Goal: Transaction & Acquisition: Book appointment/travel/reservation

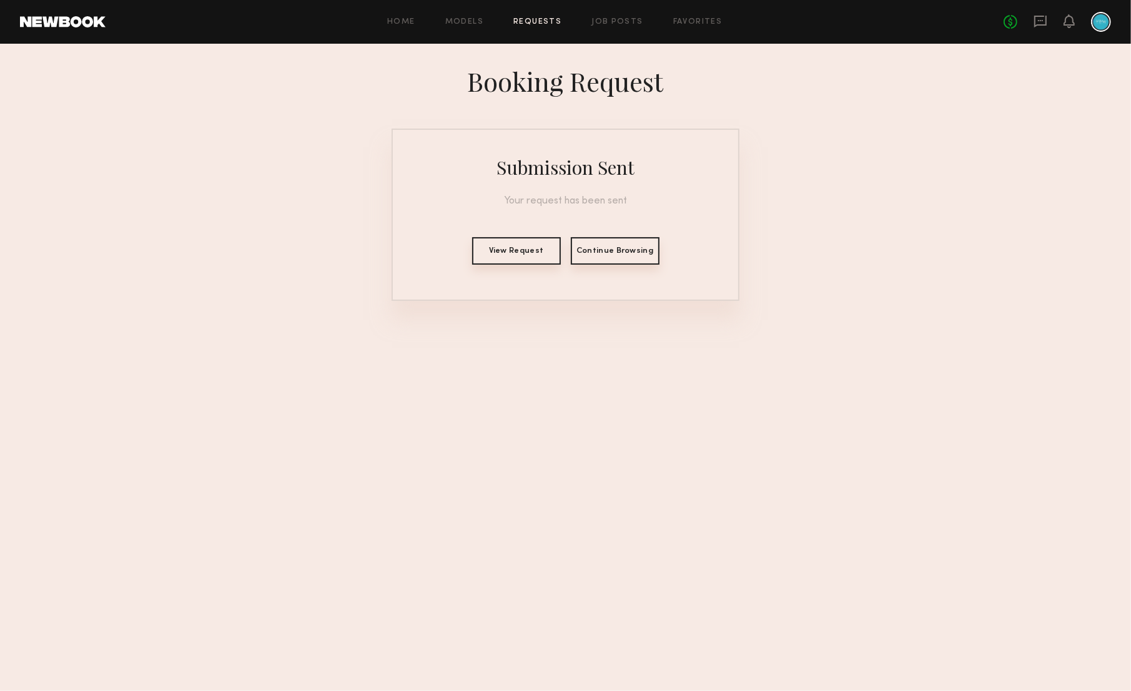
click at [555, 255] on button "View Request" at bounding box center [516, 250] width 89 height 27
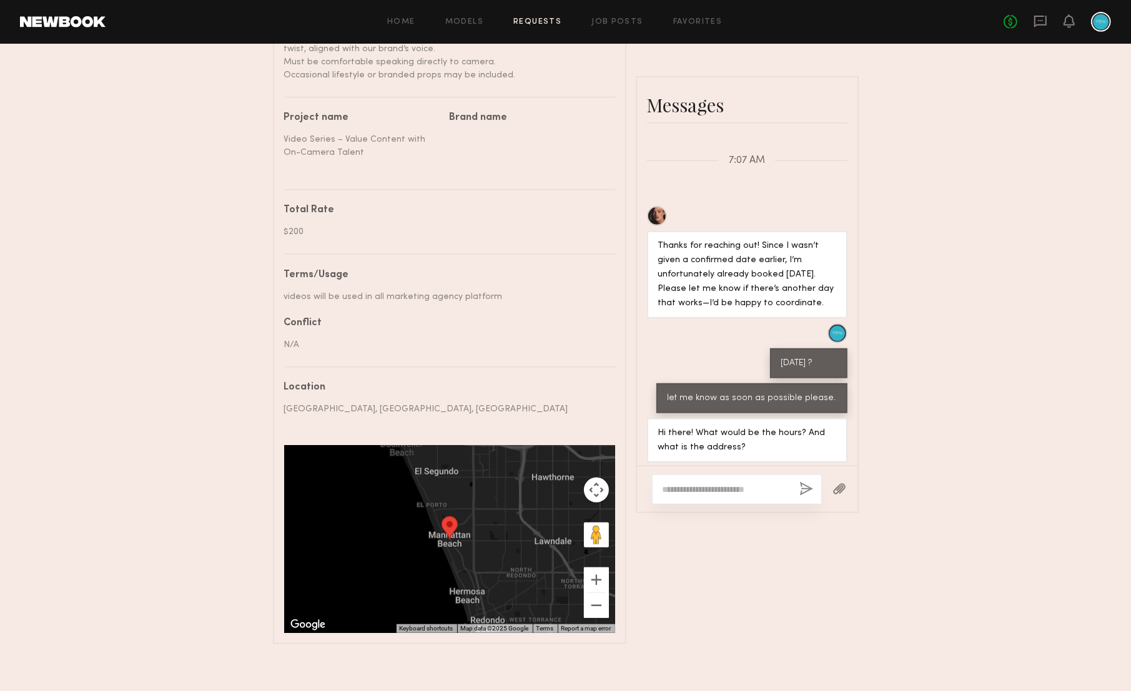
scroll to position [554, 0]
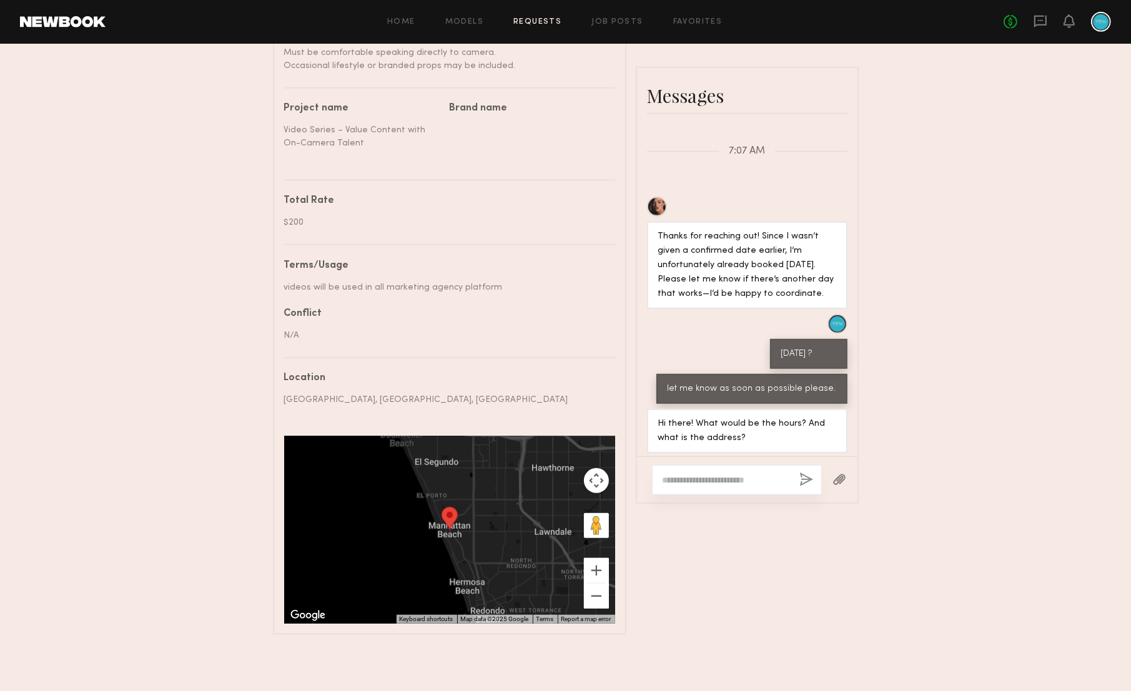
click at [736, 476] on textarea at bounding box center [726, 480] width 127 height 12
click at [711, 483] on textarea at bounding box center [726, 480] width 127 height 12
click at [704, 476] on textarea "**********" at bounding box center [726, 480] width 127 height 12
type textarea "*******"
click at [807, 482] on button "button" at bounding box center [807, 481] width 14 height 16
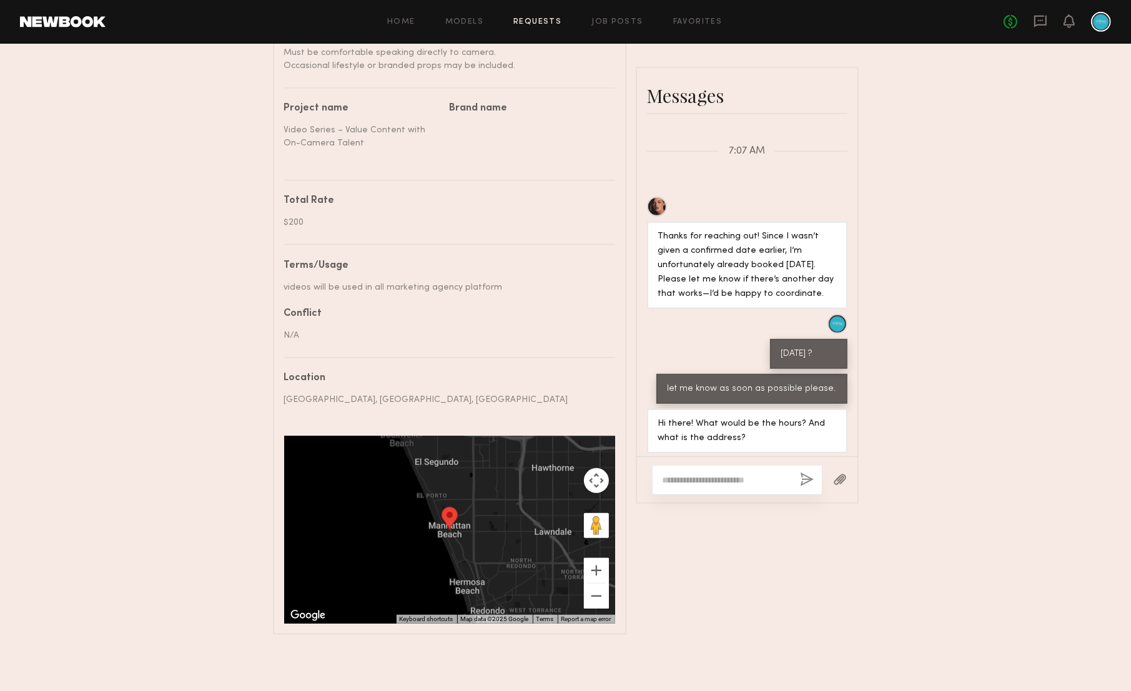
scroll to position [1415, 0]
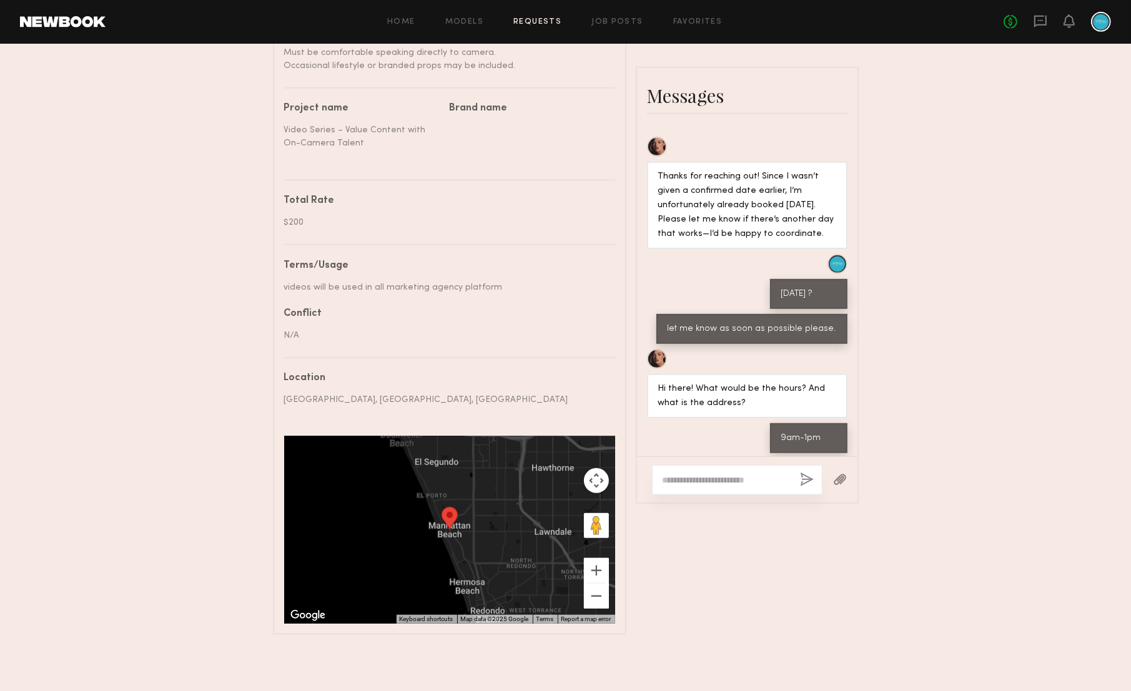
click at [752, 482] on textarea at bounding box center [726, 480] width 127 height 12
type textarea "**********"
click at [805, 478] on button "button" at bounding box center [807, 481] width 14 height 16
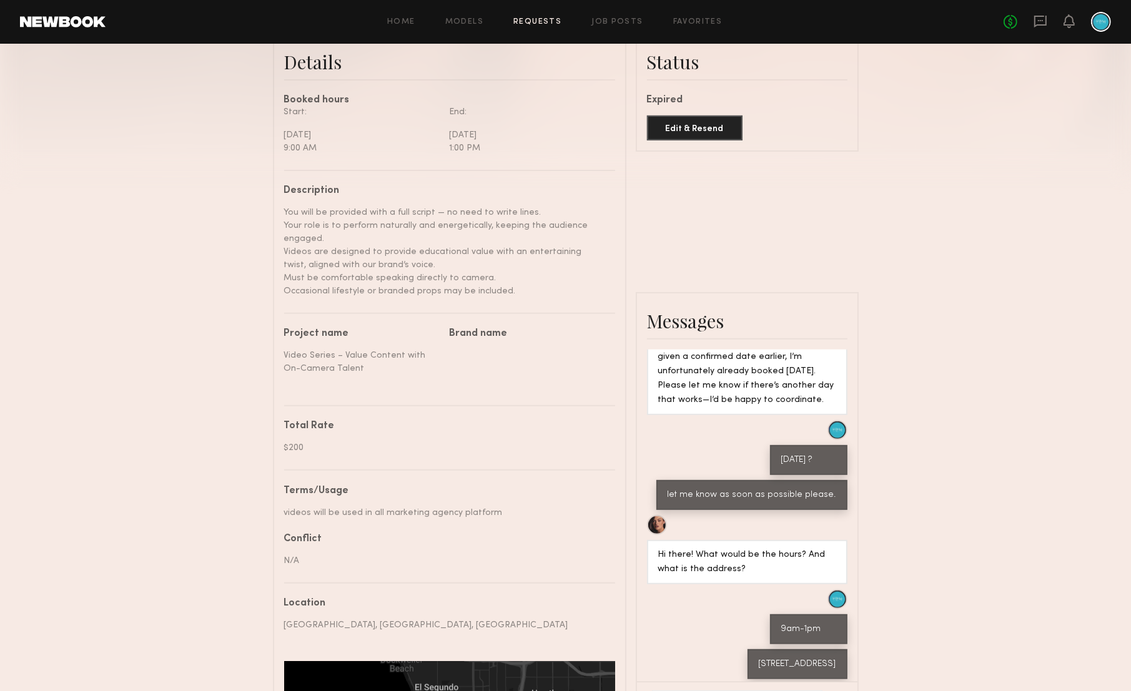
scroll to position [554, 0]
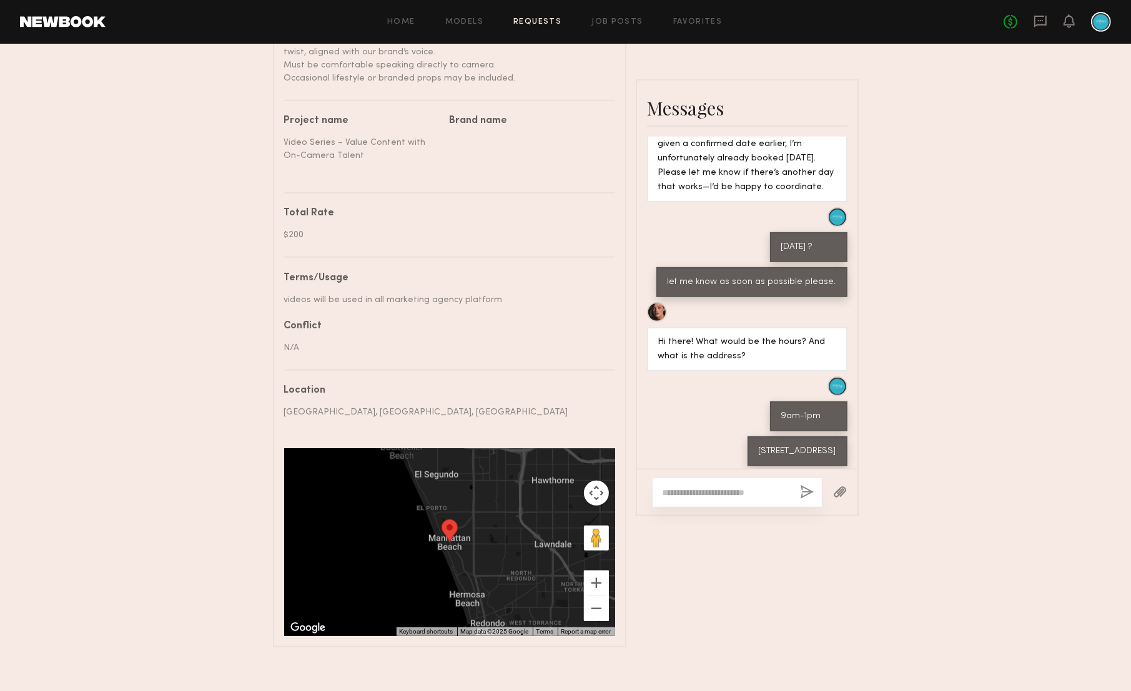
click at [720, 491] on textarea at bounding box center [726, 493] width 127 height 12
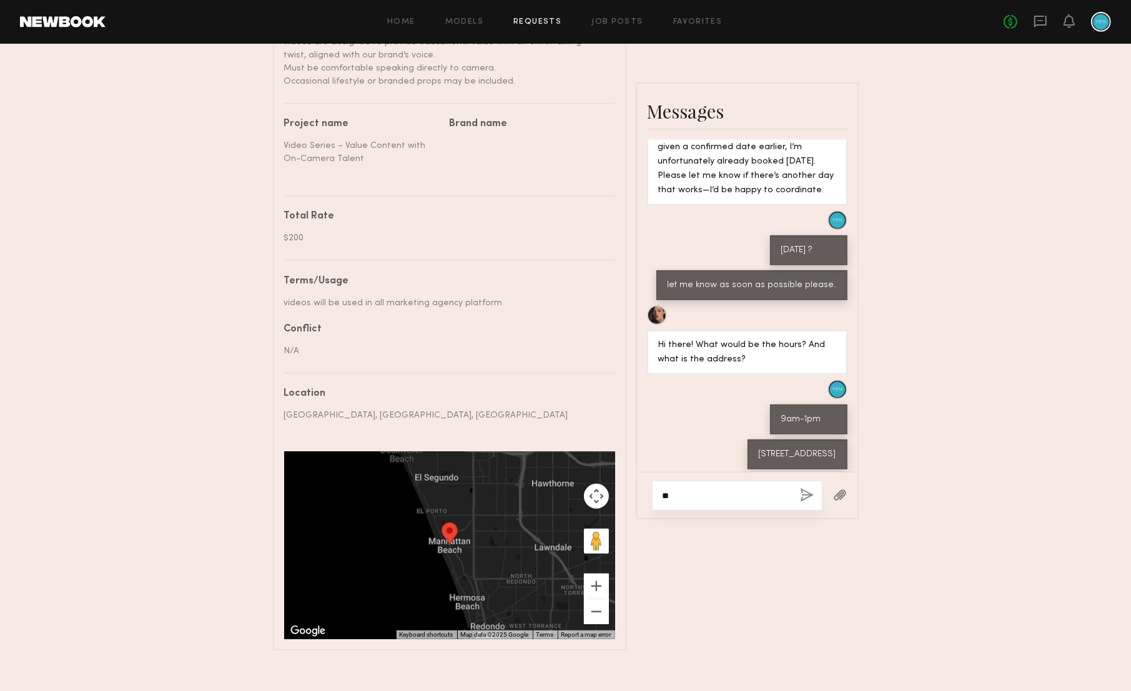
type textarea "*"
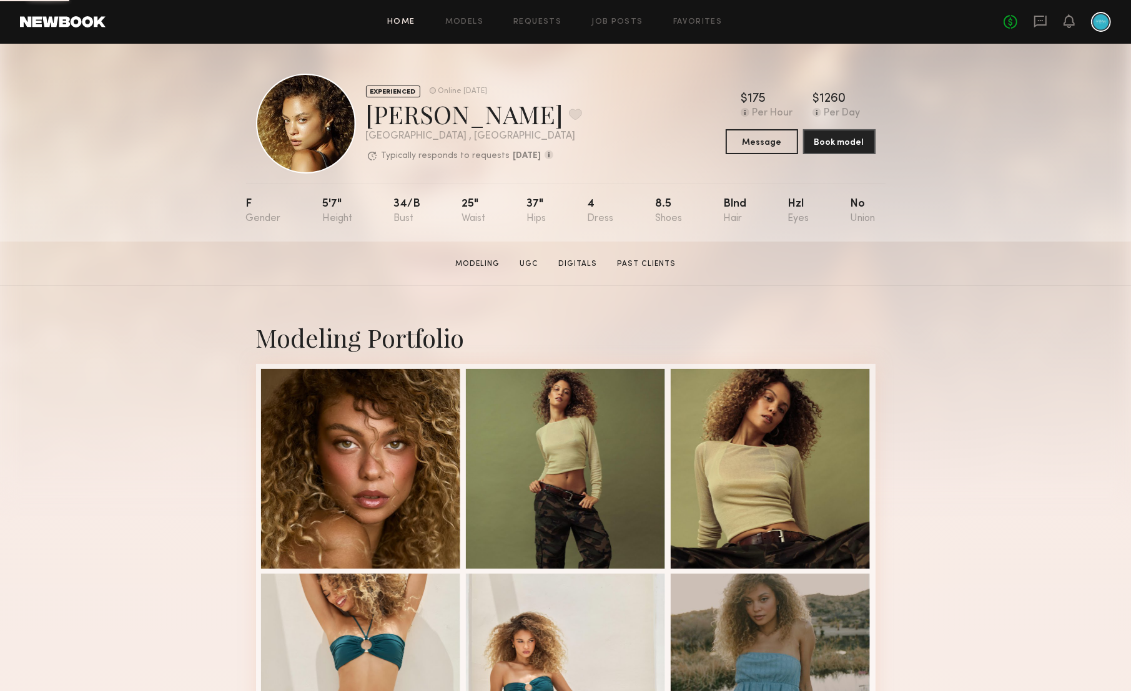
click at [397, 24] on link "Home" at bounding box center [401, 22] width 28 height 8
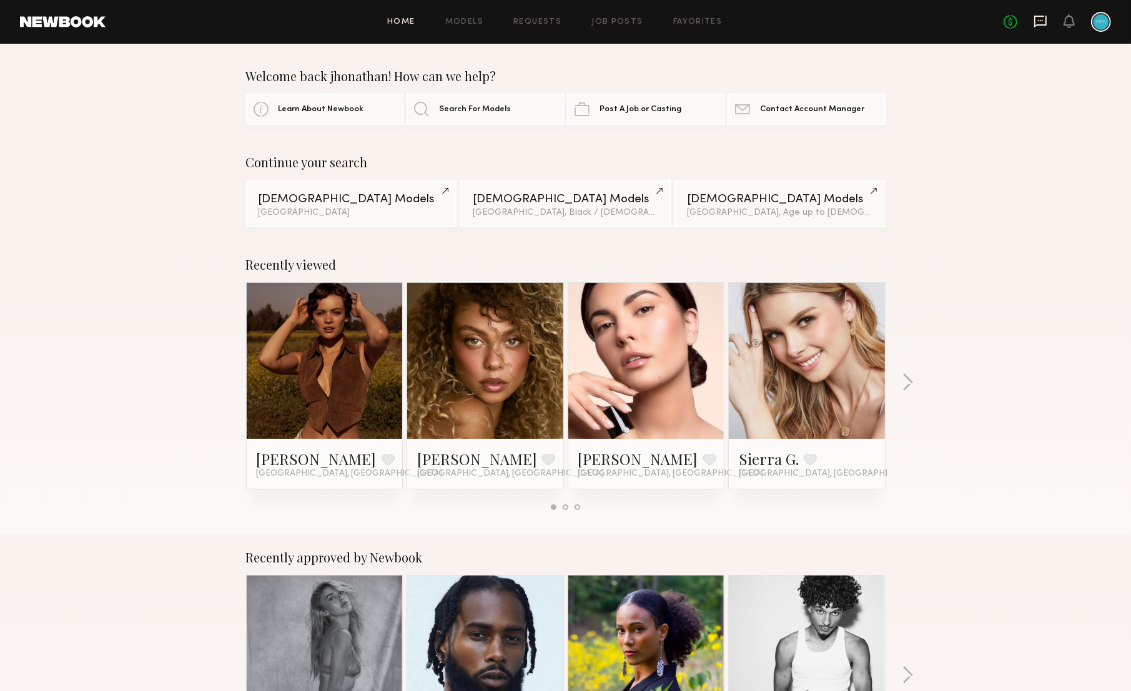
click at [1043, 26] on icon at bounding box center [1040, 22] width 12 height 12
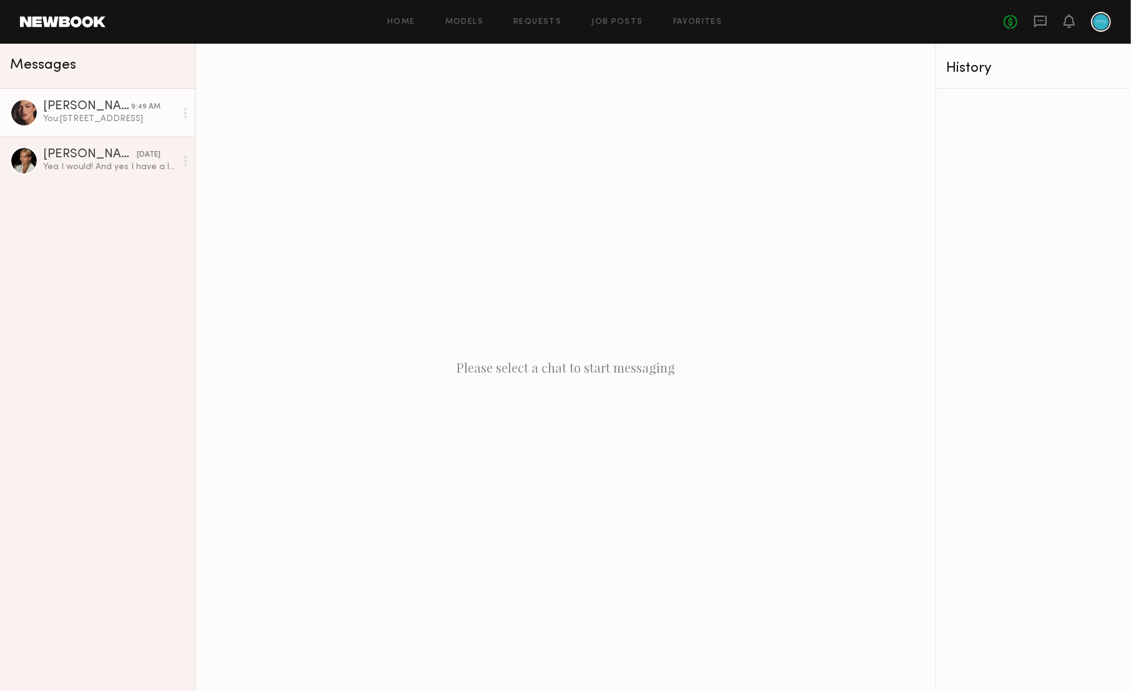
click at [55, 102] on div "[PERSON_NAME]" at bounding box center [87, 107] width 88 height 12
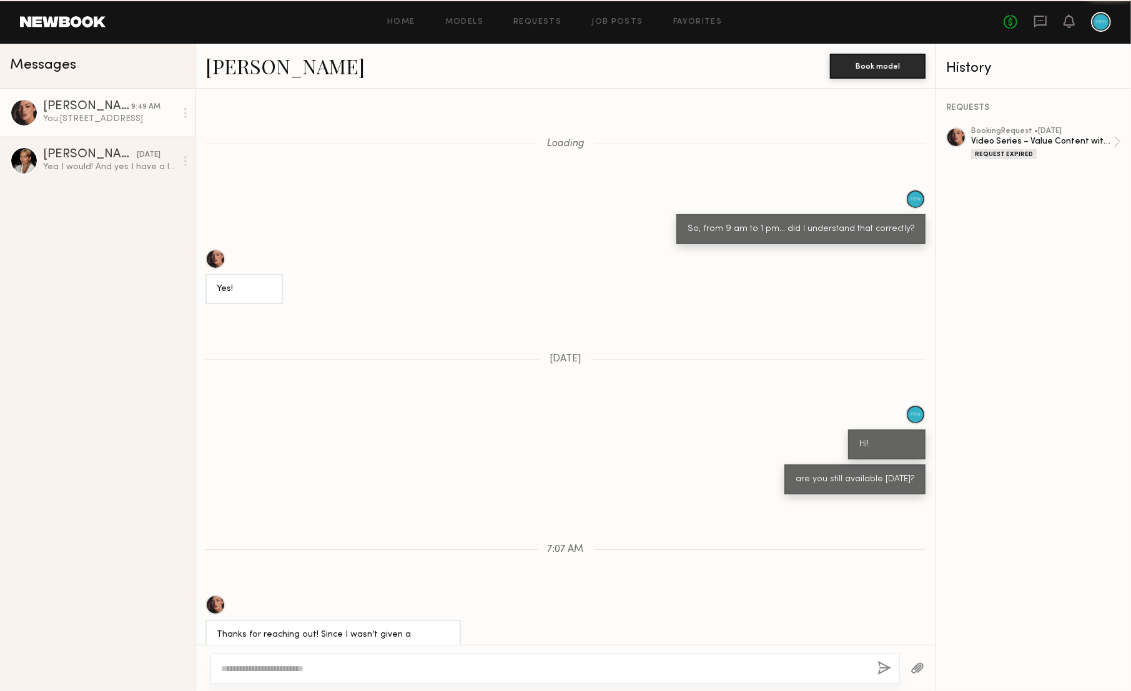
scroll to position [317, 0]
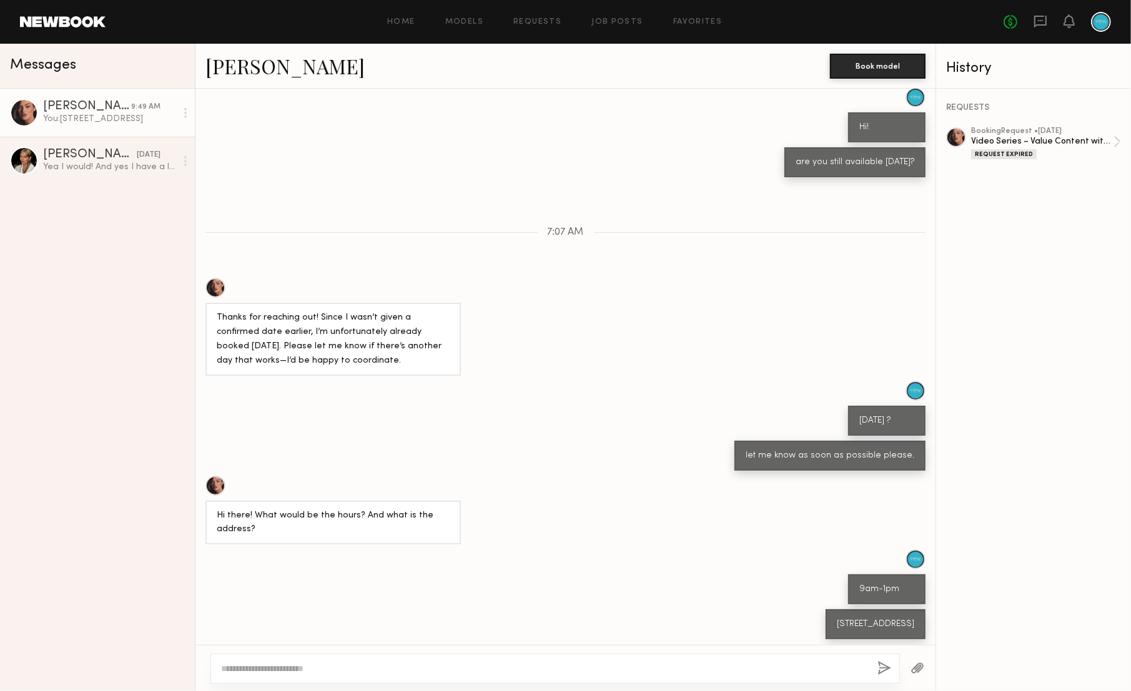
click at [229, 69] on link "[PERSON_NAME]" at bounding box center [285, 65] width 159 height 27
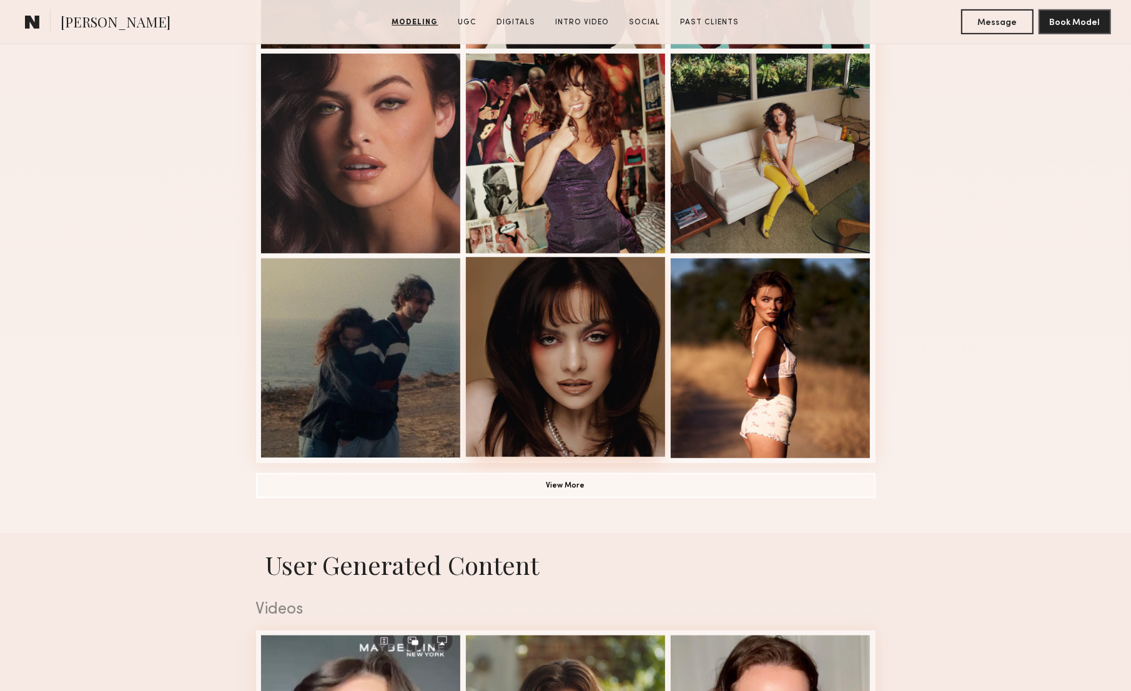
scroll to position [726, 0]
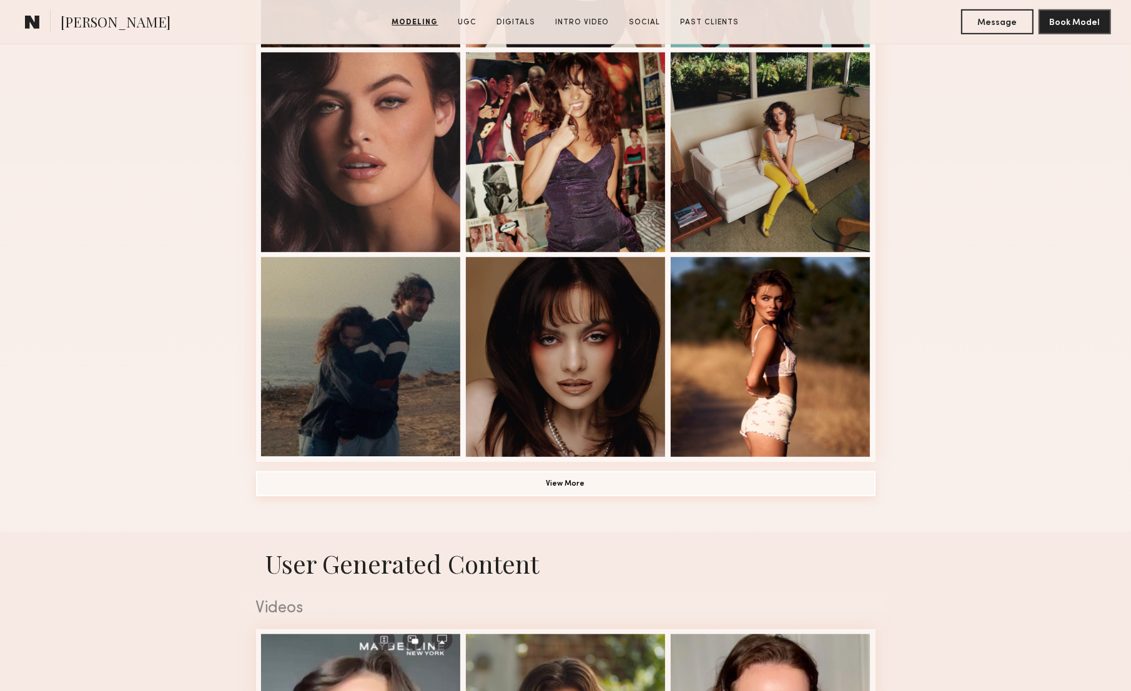
click at [570, 484] on button "View More" at bounding box center [566, 484] width 620 height 25
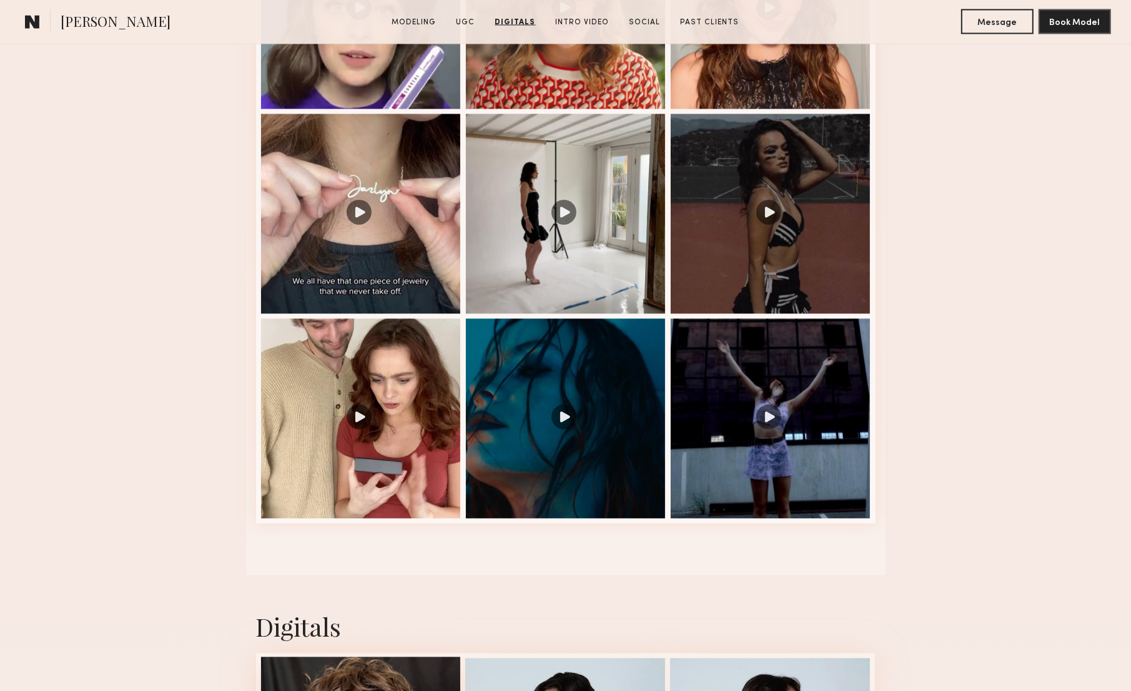
scroll to position [2102, 0]
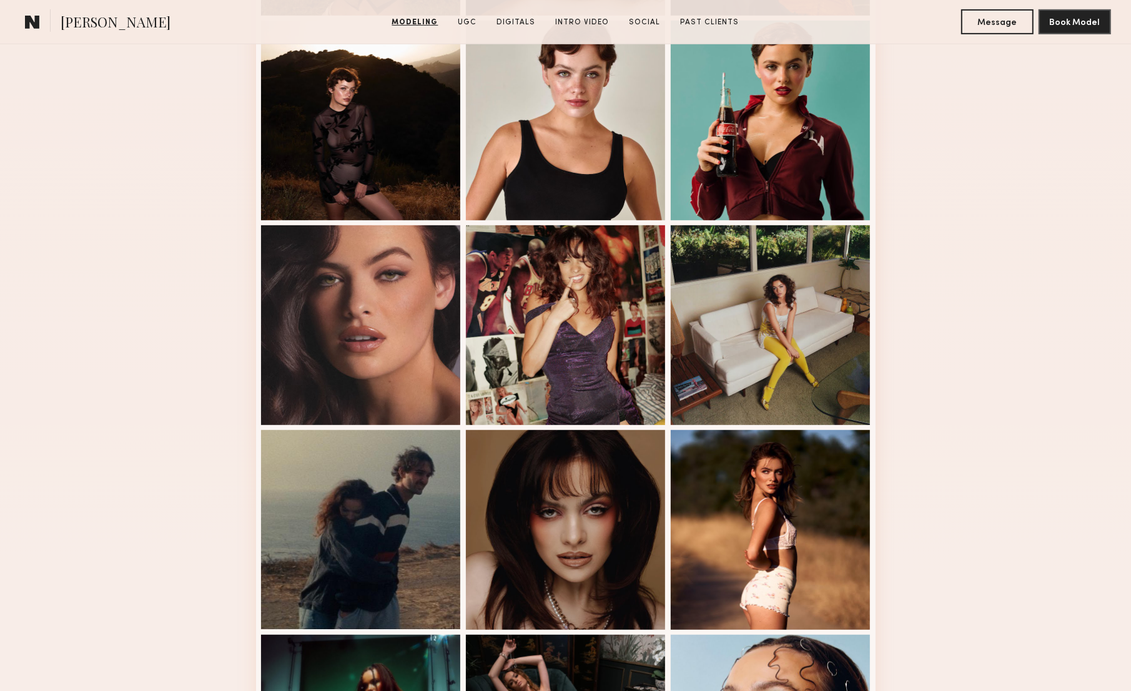
click at [538, 273] on div at bounding box center [566, 325] width 200 height 200
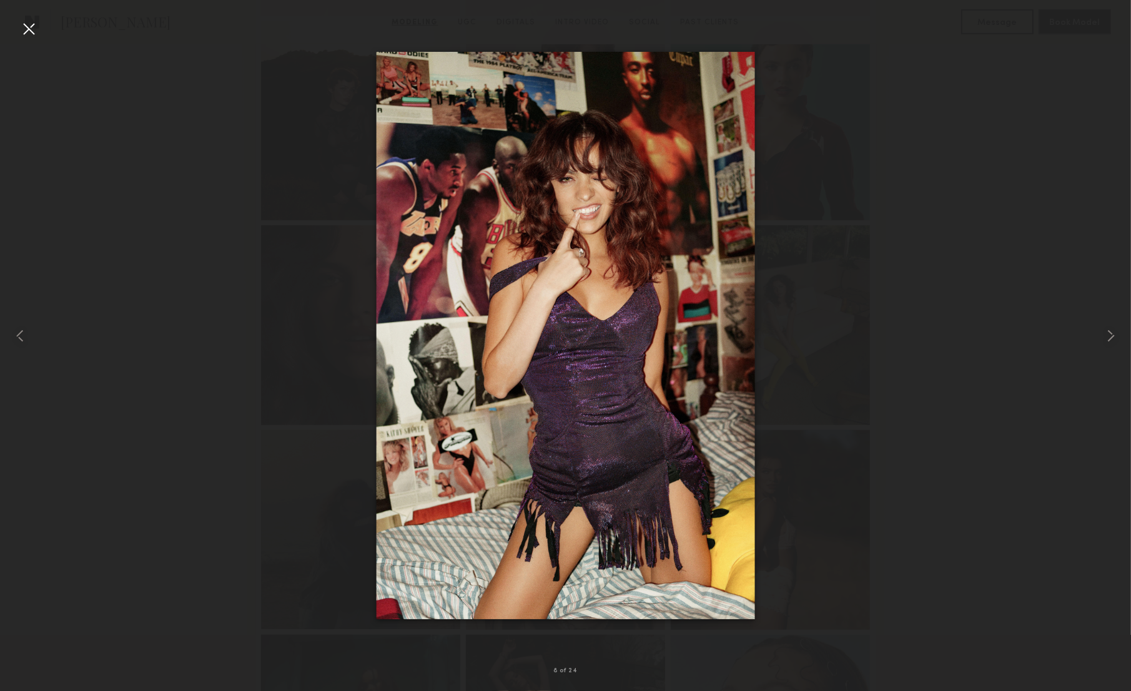
scroll to position [554, 0]
click at [1104, 339] on common-icon at bounding box center [1111, 336] width 20 height 20
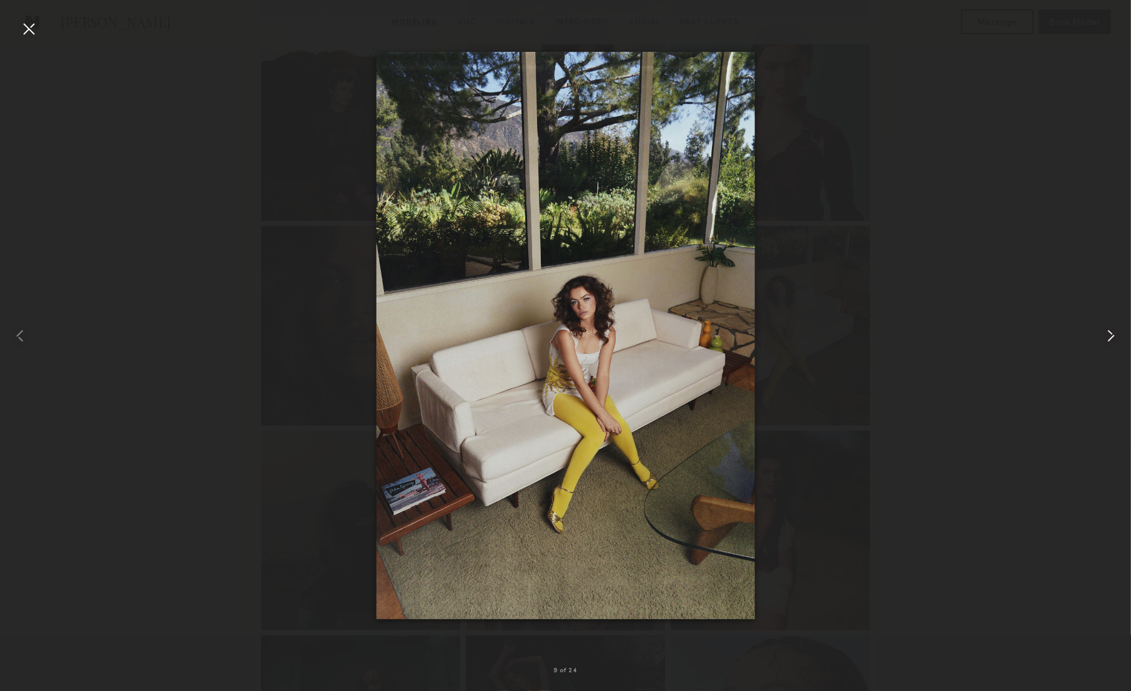
click at [1104, 339] on common-icon at bounding box center [1111, 336] width 20 height 20
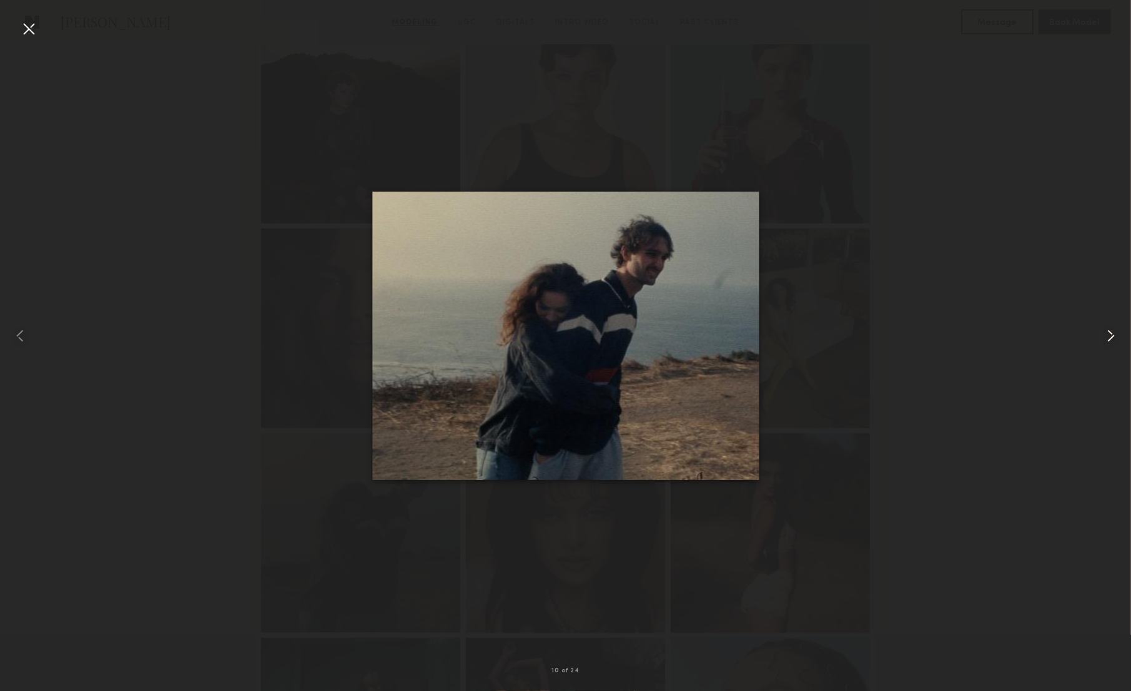
click at [1104, 339] on common-icon at bounding box center [1111, 336] width 20 height 20
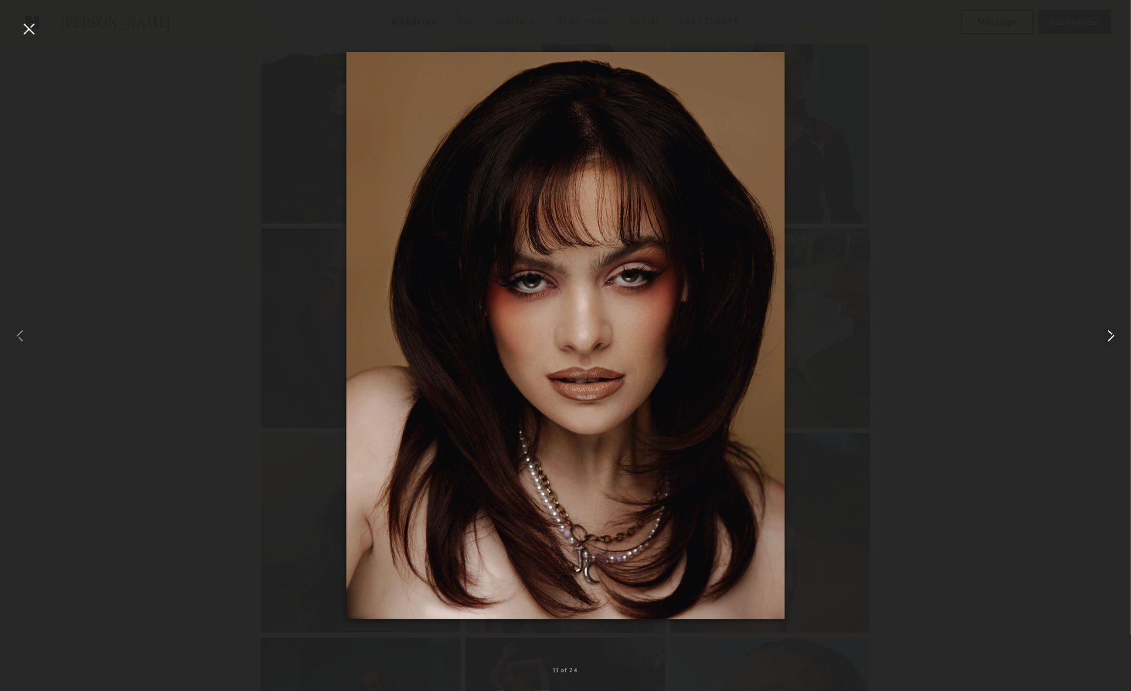
click at [1104, 339] on common-icon at bounding box center [1111, 336] width 20 height 20
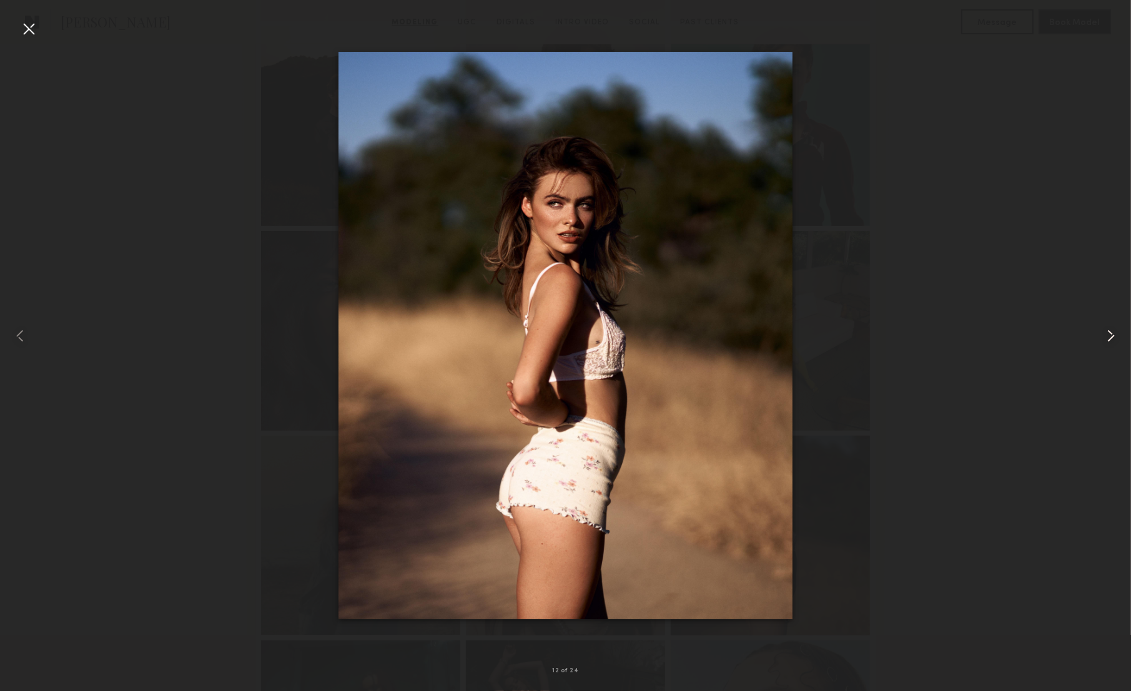
click at [1104, 339] on common-icon at bounding box center [1111, 336] width 20 height 20
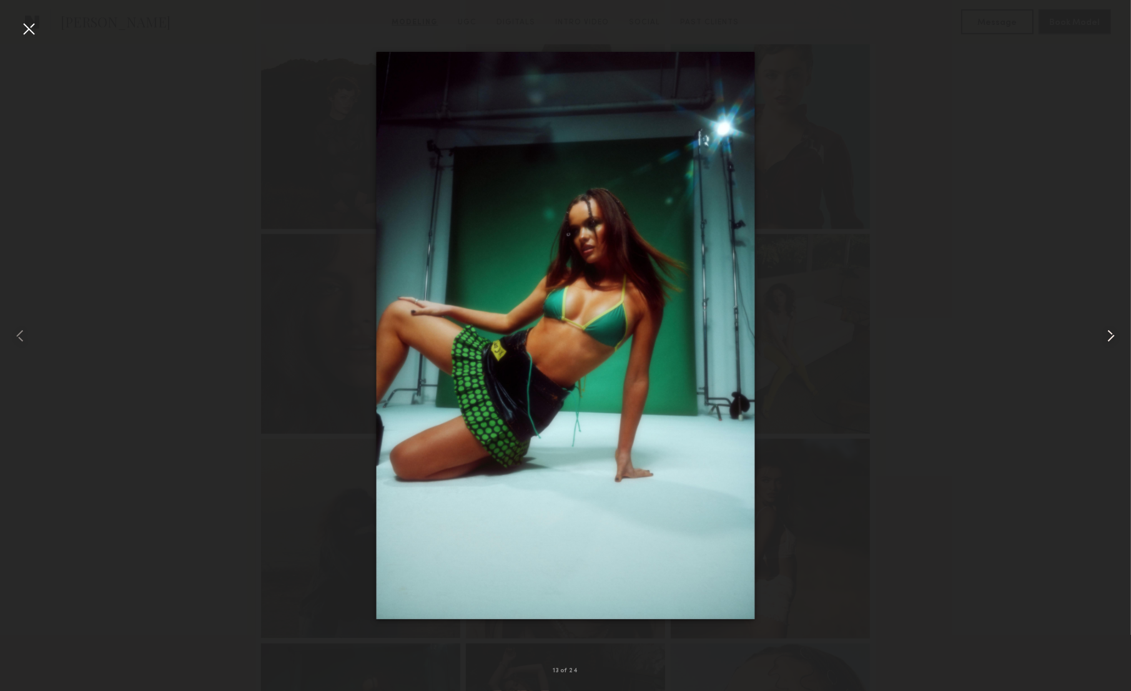
click at [1104, 339] on common-icon at bounding box center [1111, 336] width 20 height 20
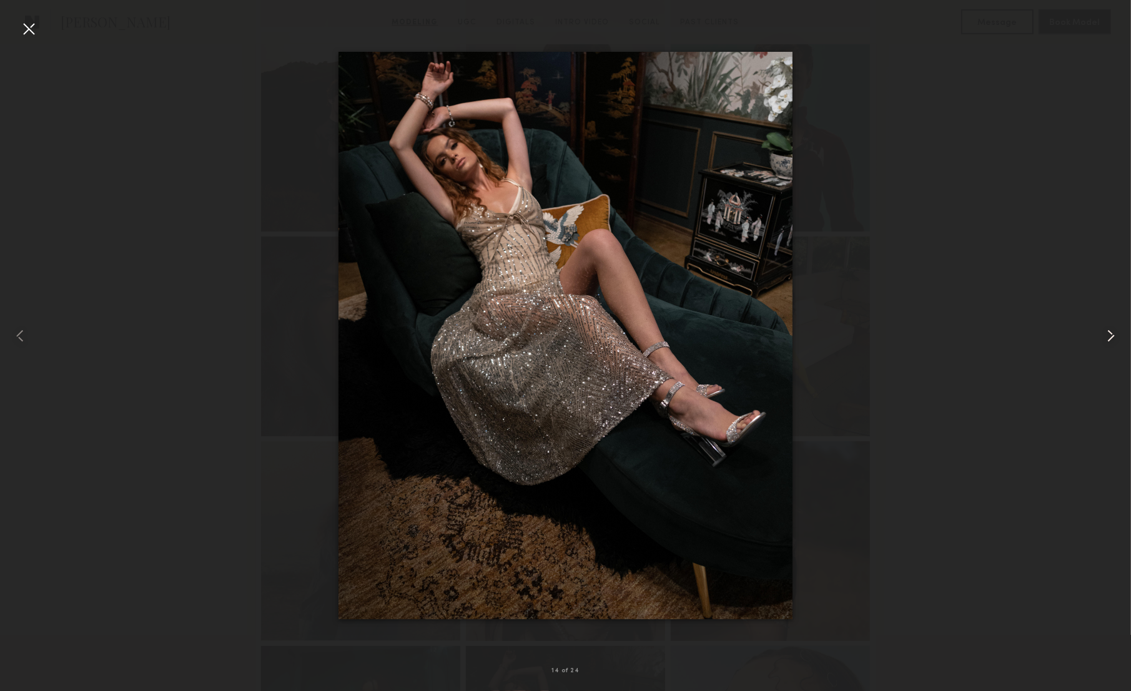
click at [1104, 339] on common-icon at bounding box center [1111, 336] width 20 height 20
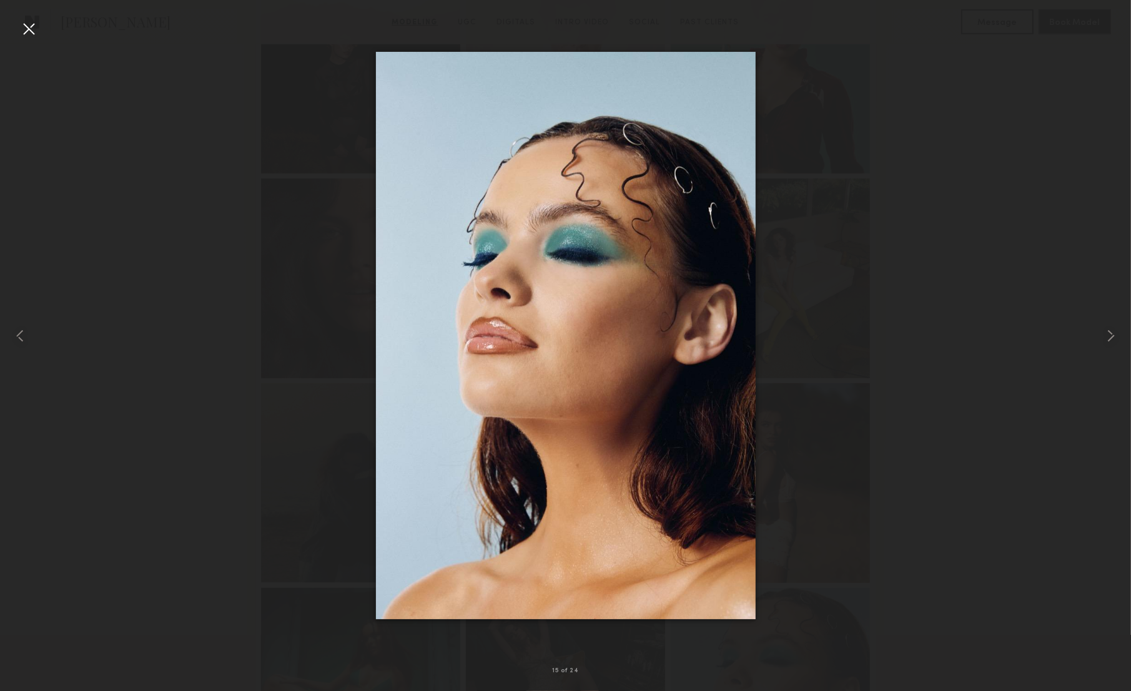
click at [29, 27] on div at bounding box center [29, 29] width 20 height 20
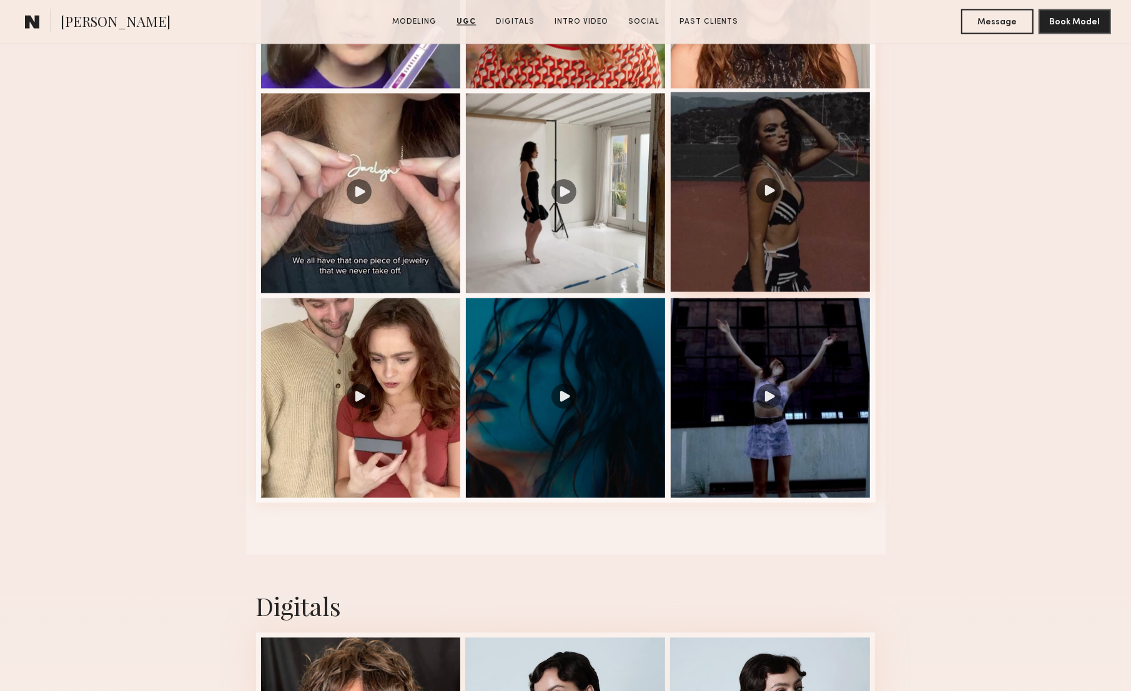
scroll to position [2259, 0]
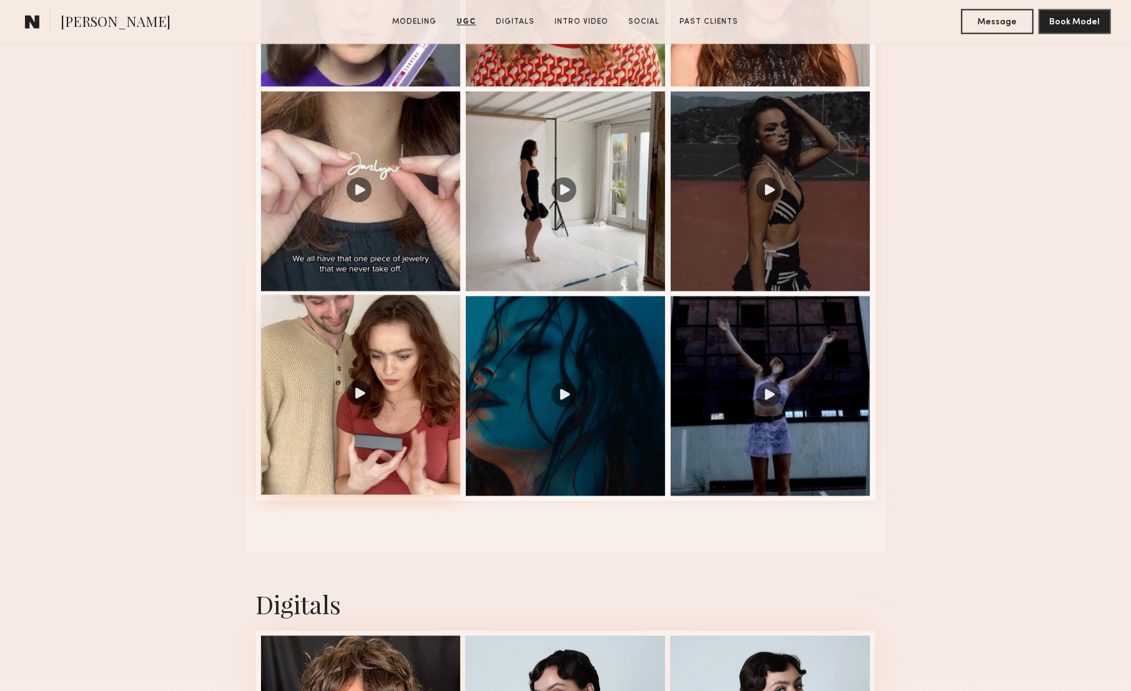
click at [430, 434] on div at bounding box center [361, 395] width 200 height 200
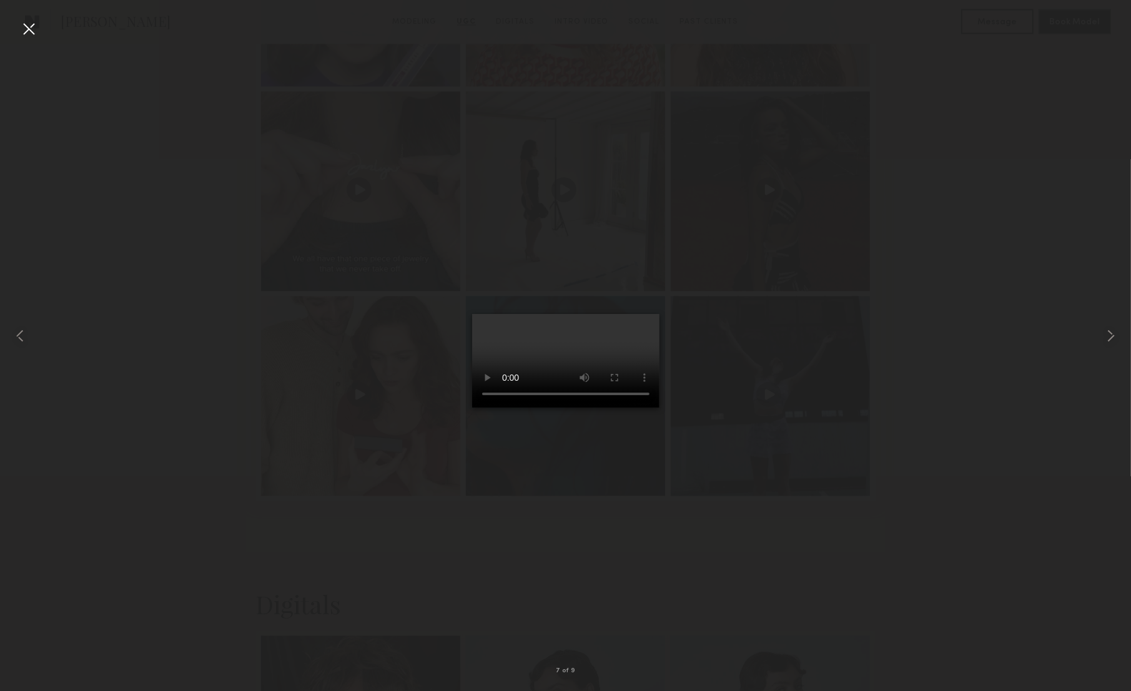
click at [28, 32] on div at bounding box center [29, 29] width 20 height 20
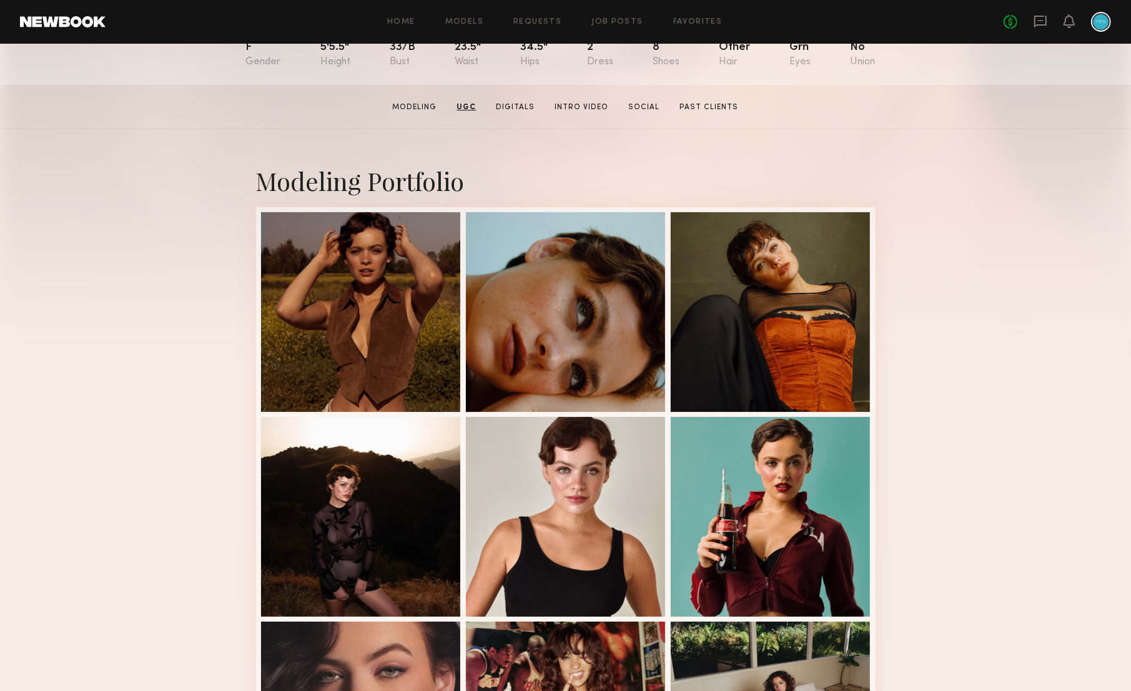
scroll to position [0, 0]
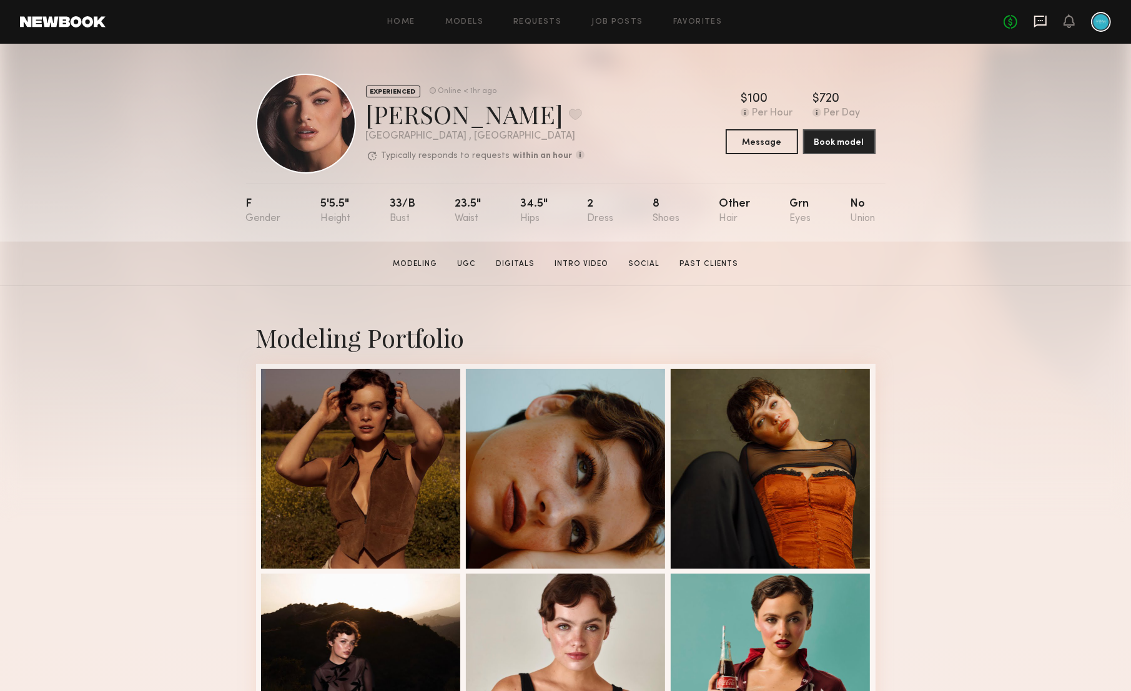
click at [1044, 21] on icon at bounding box center [1041, 21] width 14 height 14
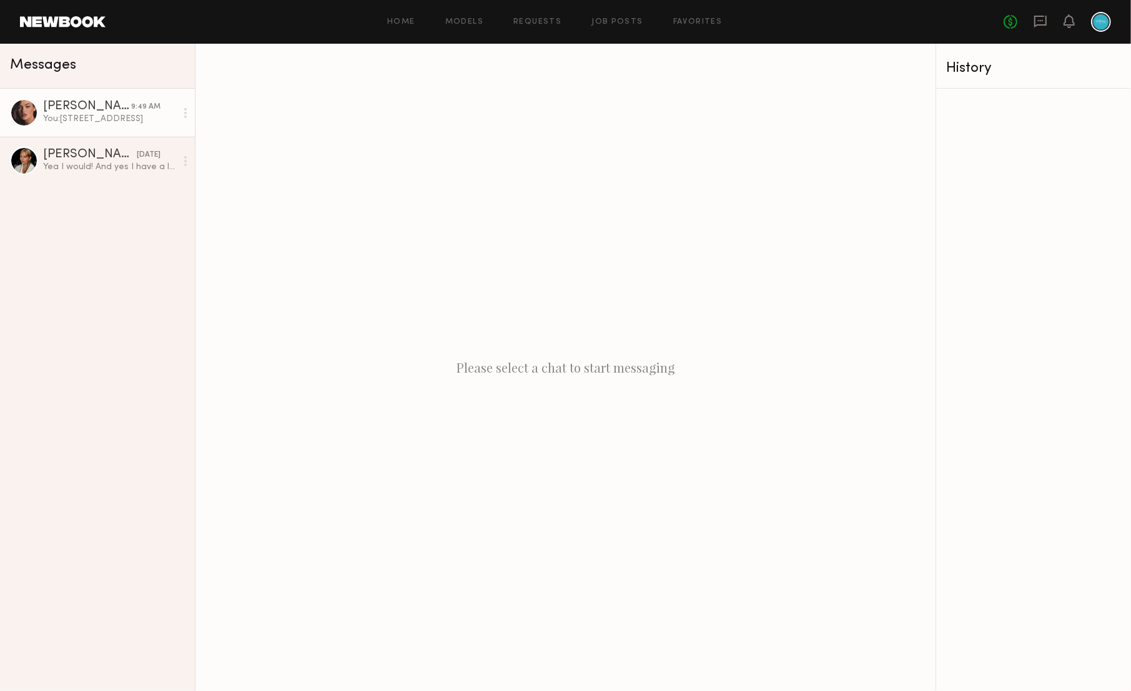
click at [132, 117] on div "You: 14711 avis Ave, Lawndale, CA 90260" at bounding box center [109, 119] width 133 height 12
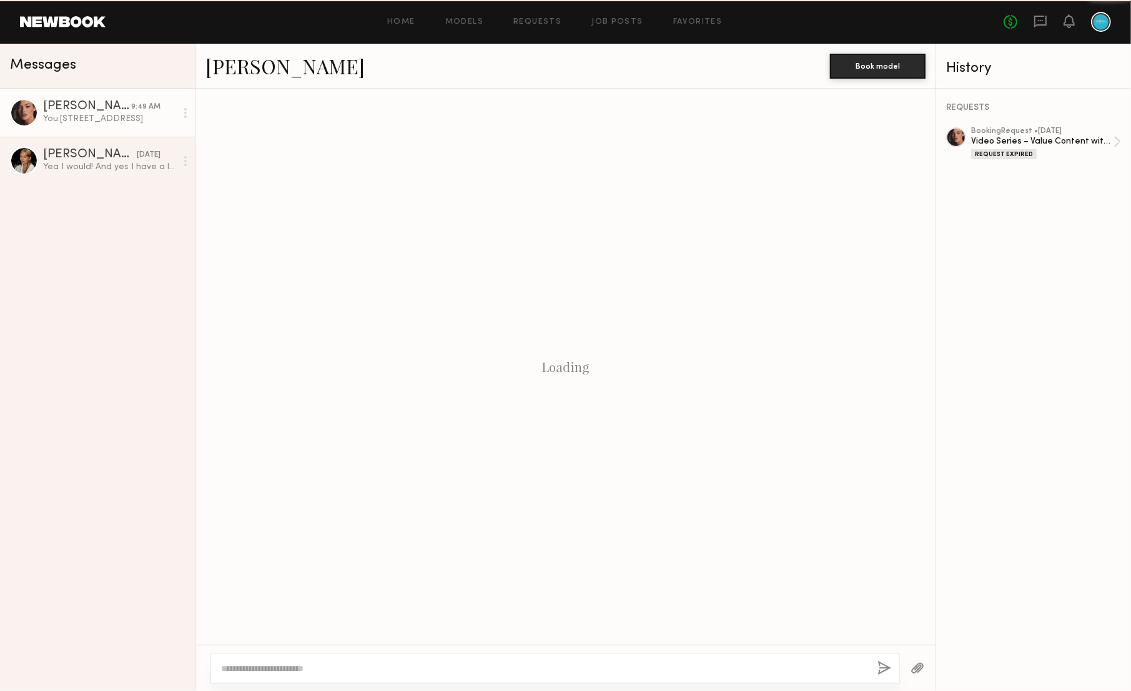
scroll to position [317, 0]
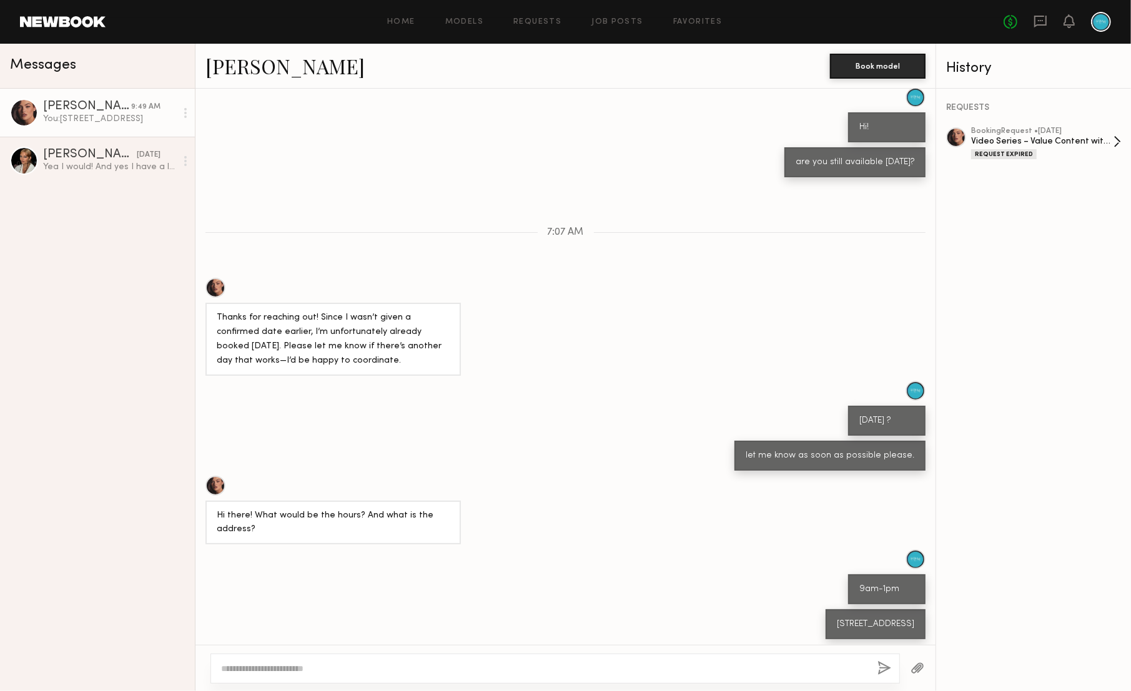
click at [1064, 141] on div "Video Series – Value Content with On-Camera Talent" at bounding box center [1042, 142] width 142 height 12
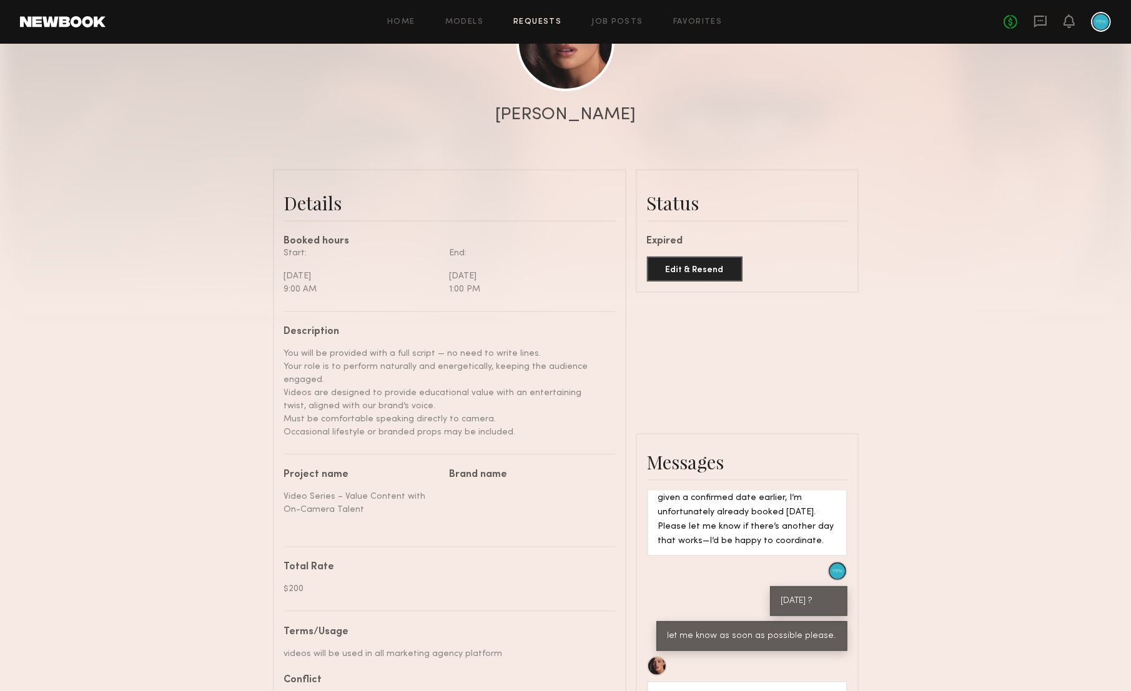
scroll to position [194, 0]
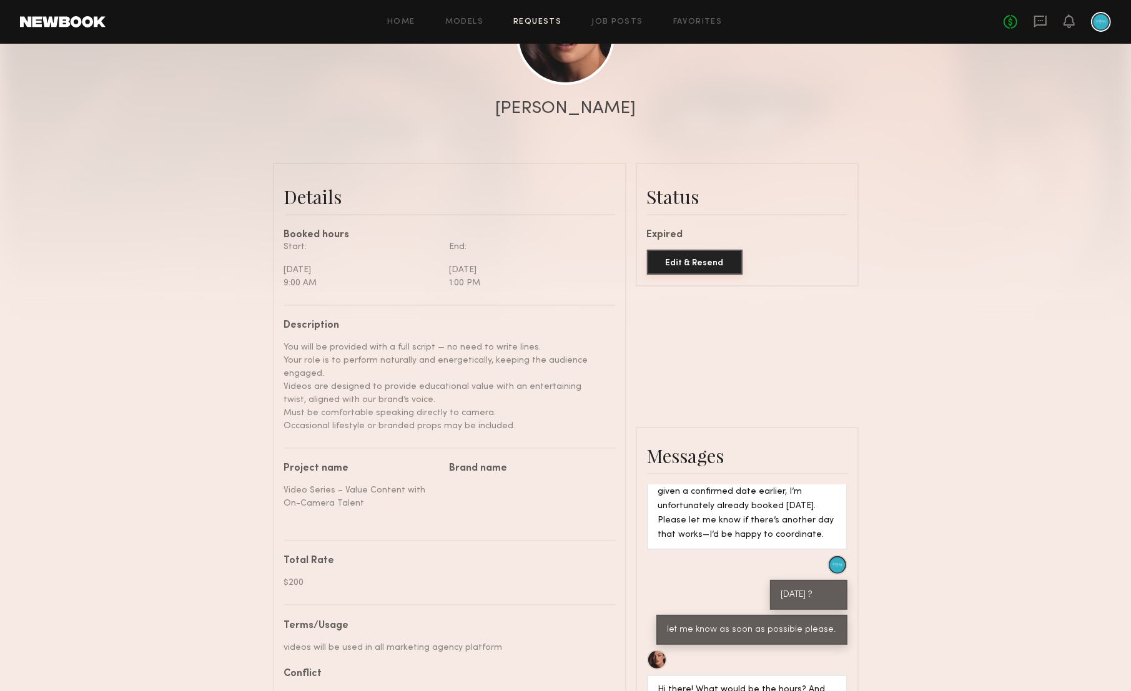
click at [670, 267] on button "Edit & Resend" at bounding box center [695, 262] width 96 height 25
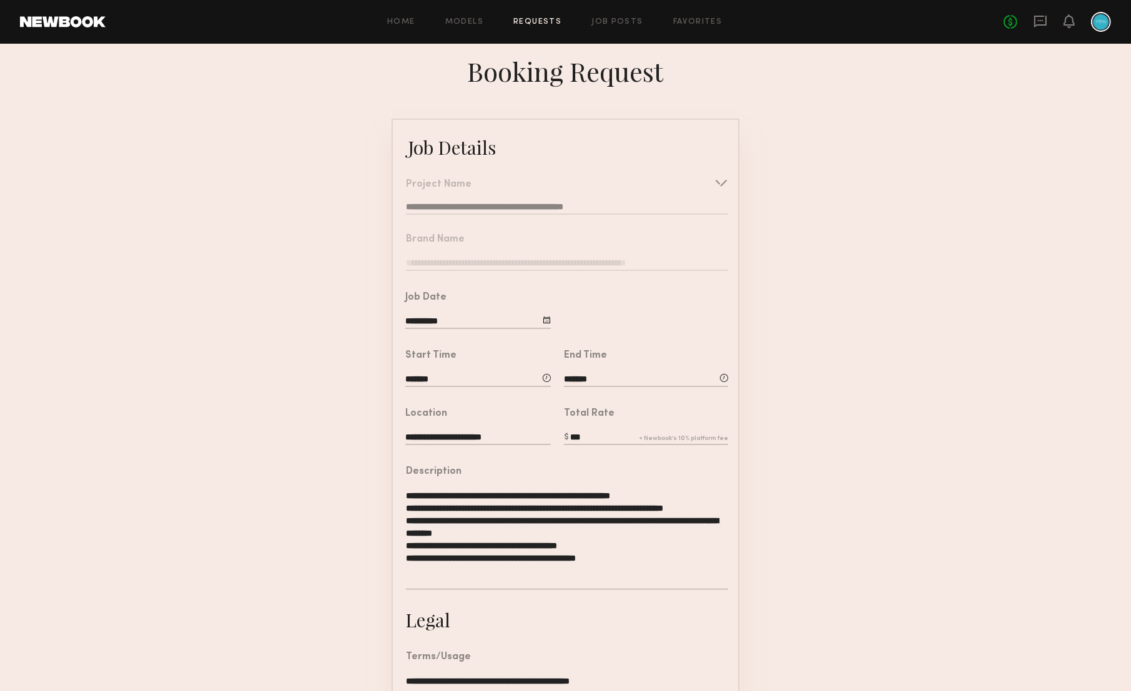
click at [548, 320] on div at bounding box center [547, 320] width 8 height 8
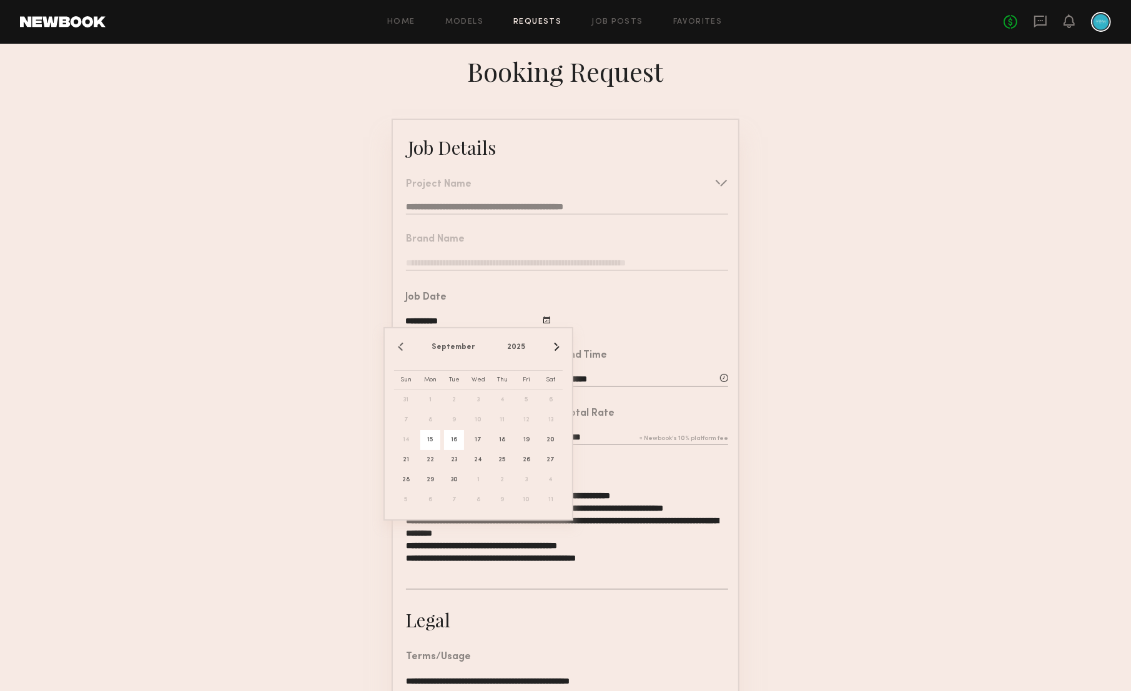
click at [457, 445] on span "16" at bounding box center [454, 440] width 20 height 20
type input "**********"
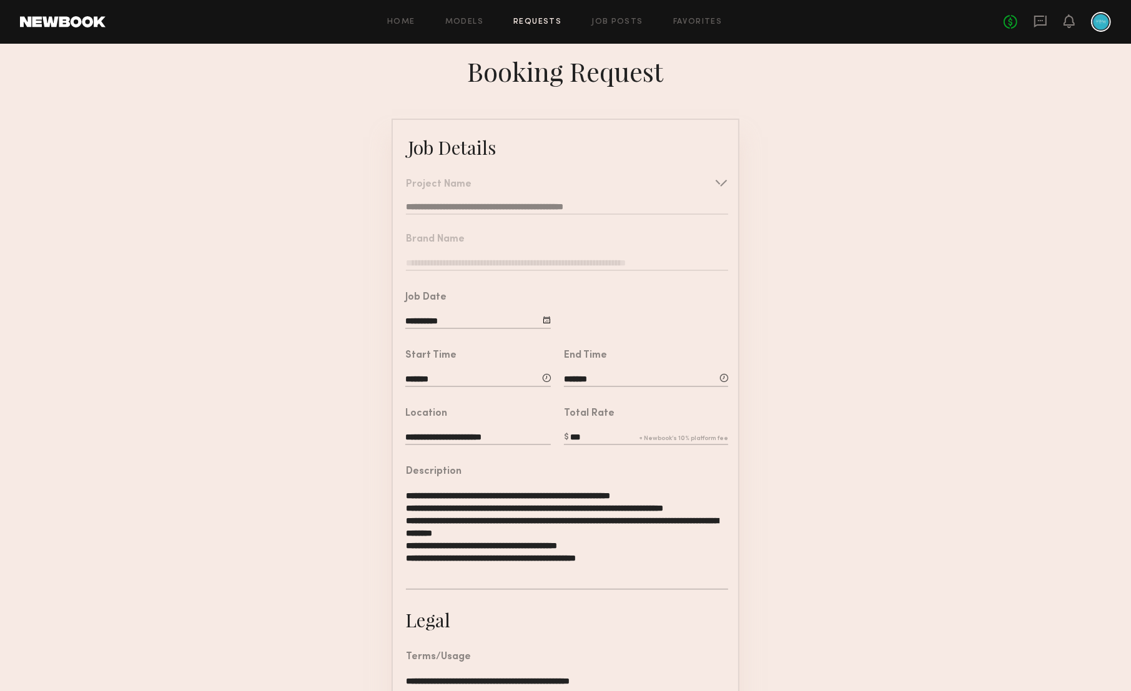
scroll to position [181, 0]
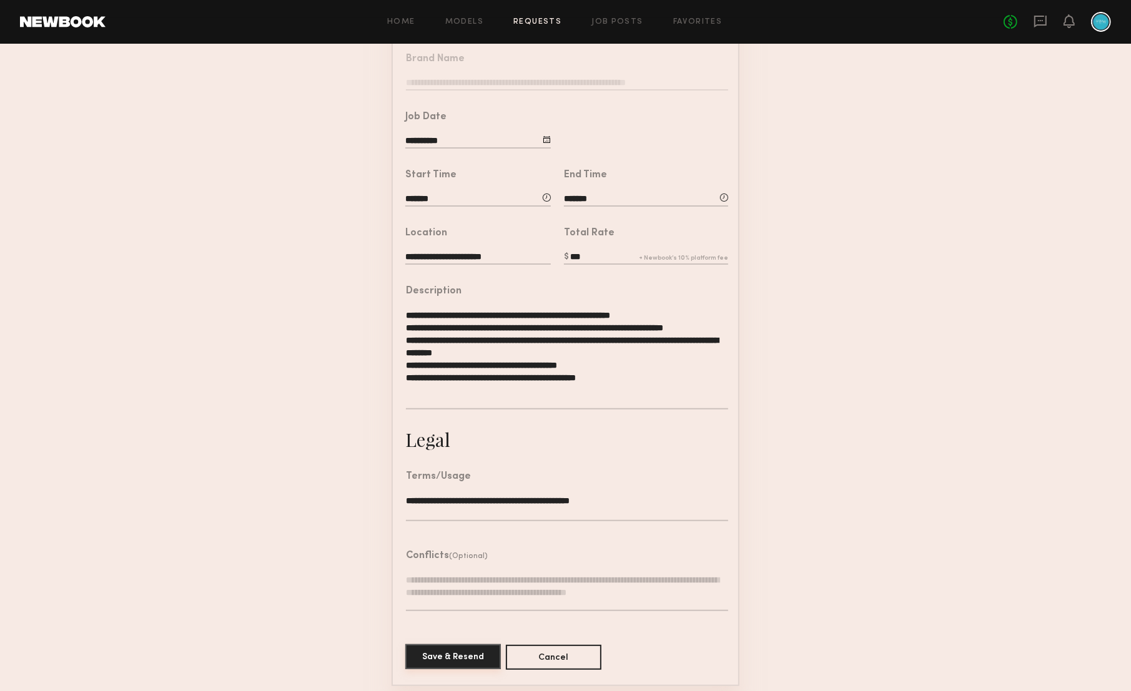
click at [444, 653] on button "Save & Resend" at bounding box center [453, 657] width 96 height 25
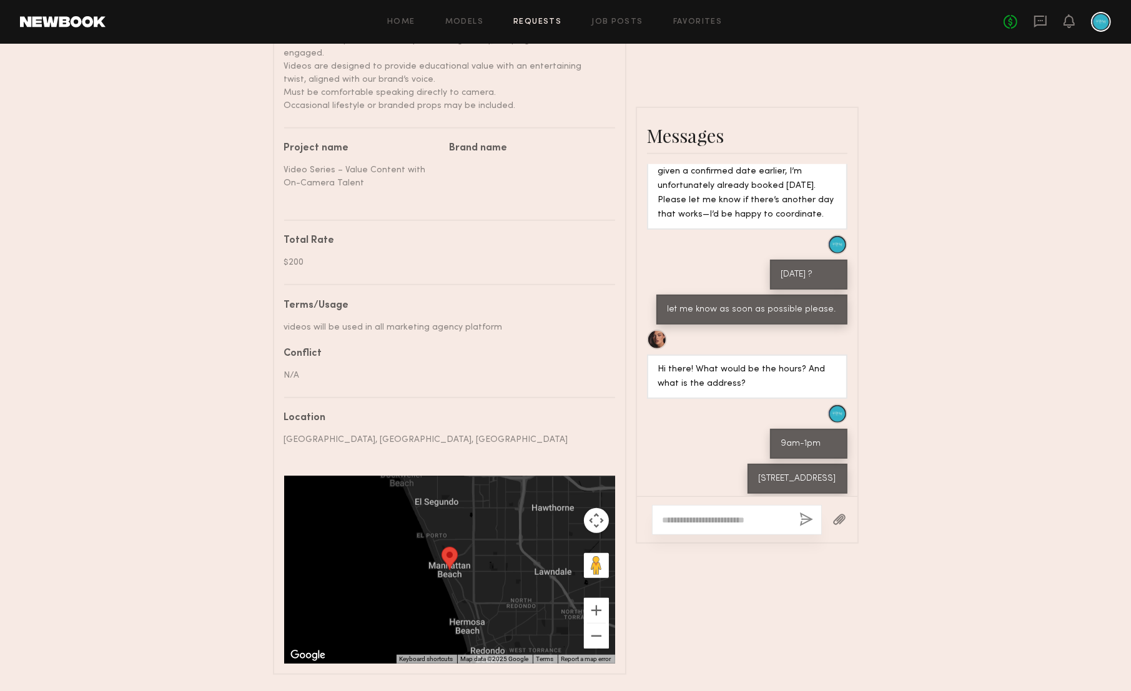
scroll to position [538, 0]
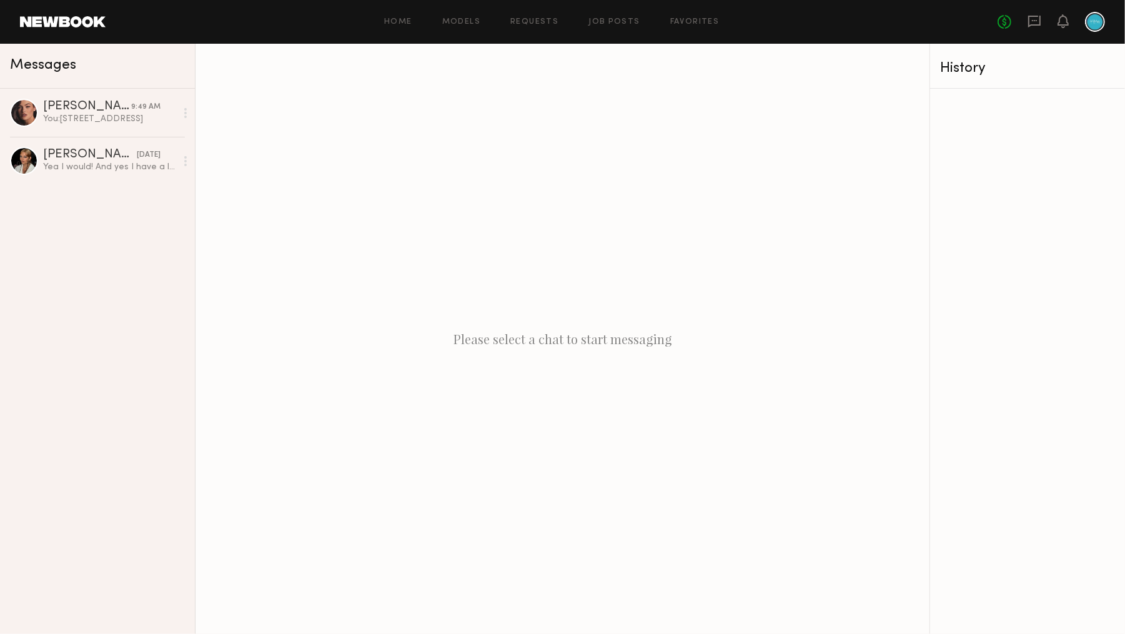
click at [1023, 26] on div "No fees up to $5,000" at bounding box center [1051, 22] width 107 height 20
click at [1031, 26] on icon at bounding box center [1034, 22] width 12 height 12
